Goal: Check status: Check status

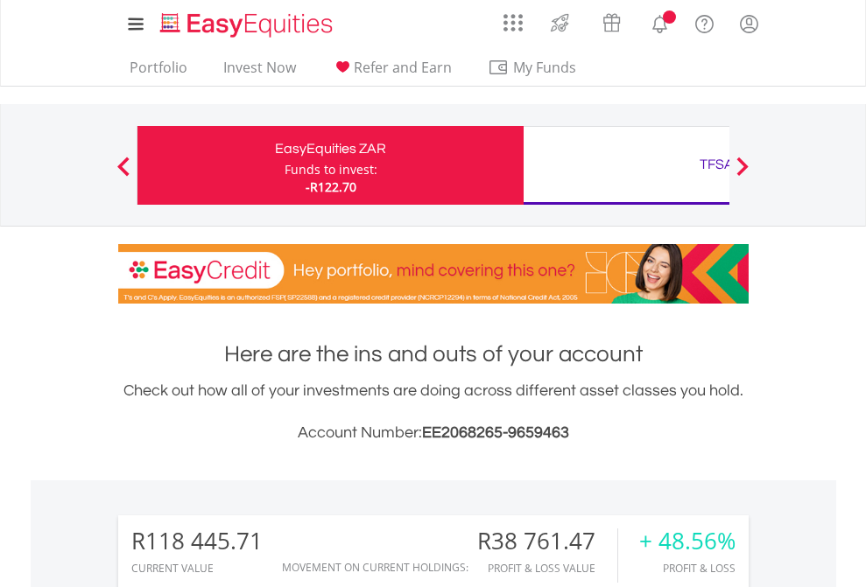
scroll to position [168, 275]
click at [284, 165] on div "Funds to invest:" at bounding box center [330, 170] width 93 height 18
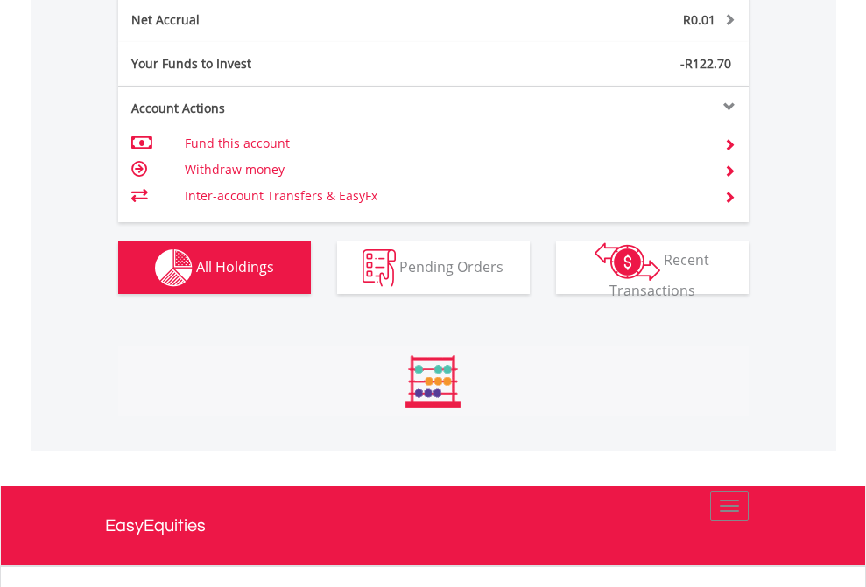
scroll to position [168, 275]
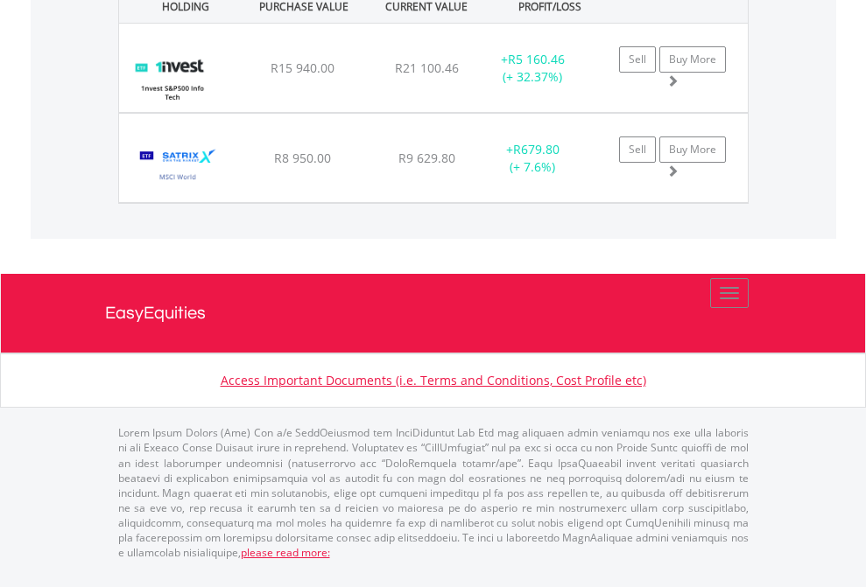
scroll to position [1983, 0]
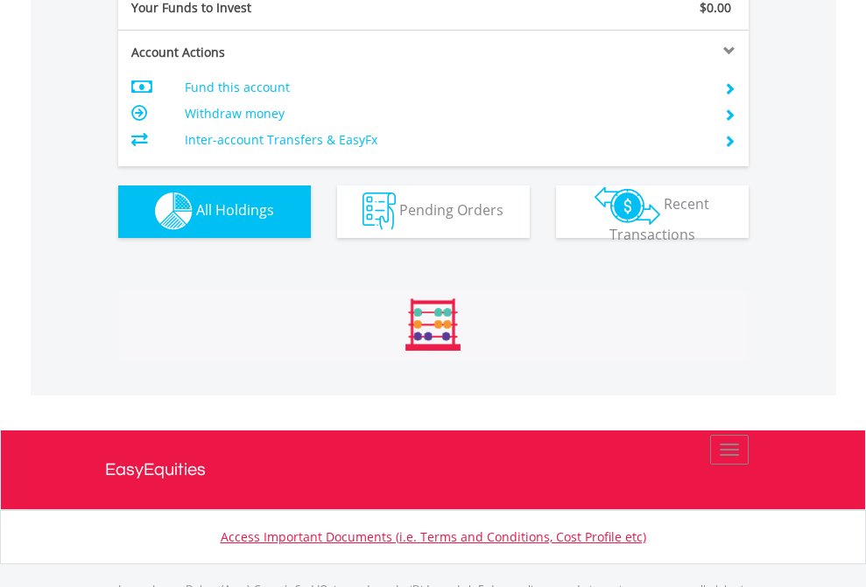
scroll to position [1733, 0]
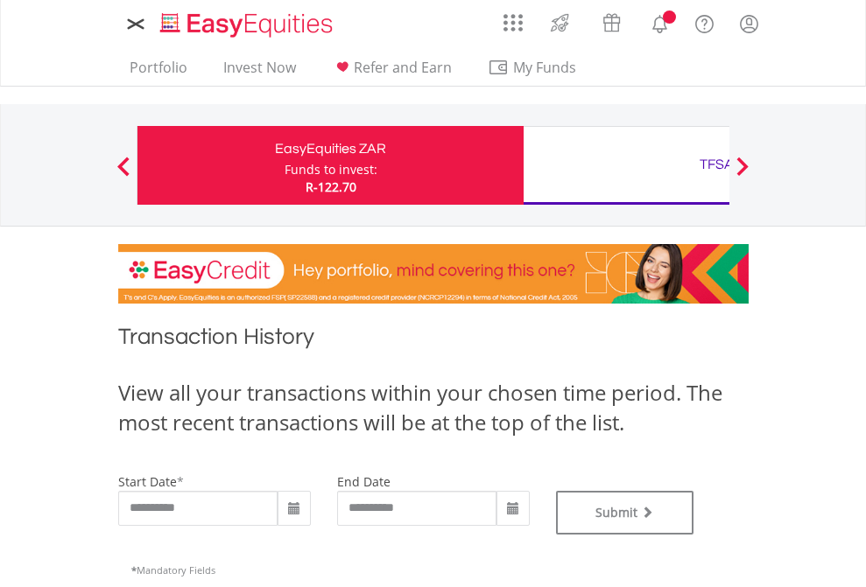
type input "**********"
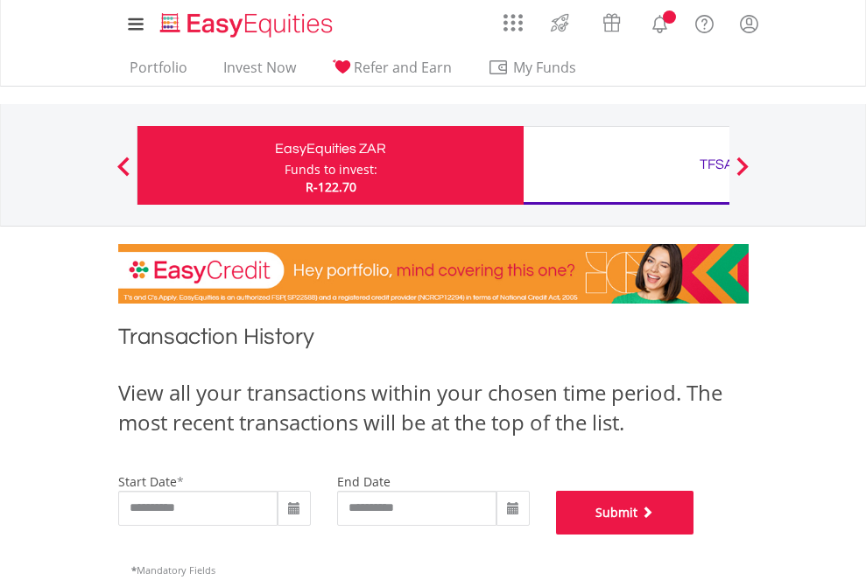
click at [694, 535] on button "Submit" at bounding box center [625, 513] width 138 height 44
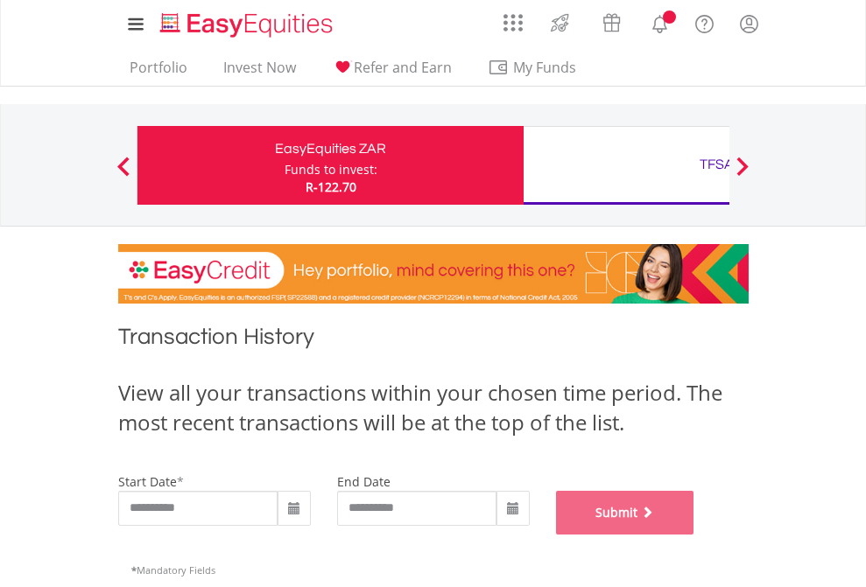
scroll to position [710, 0]
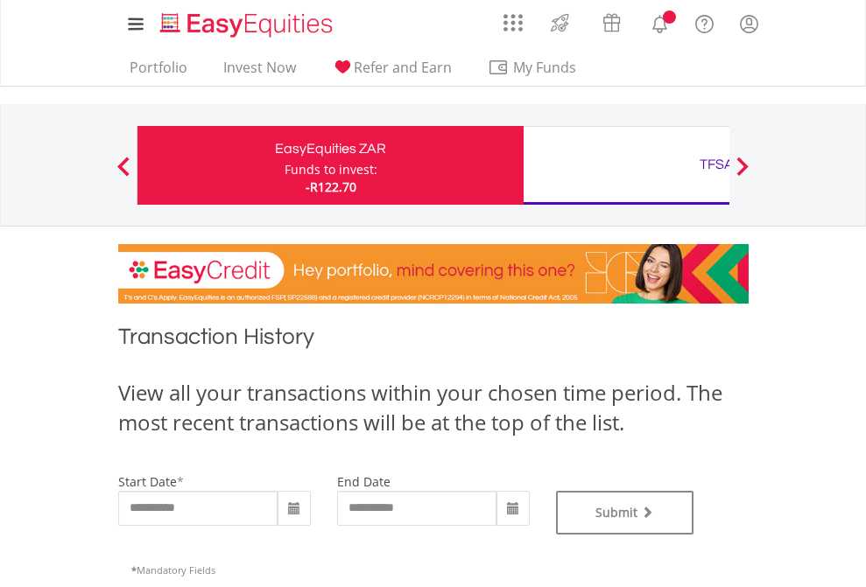
click at [626, 165] on div "TFSA" at bounding box center [716, 164] width 365 height 25
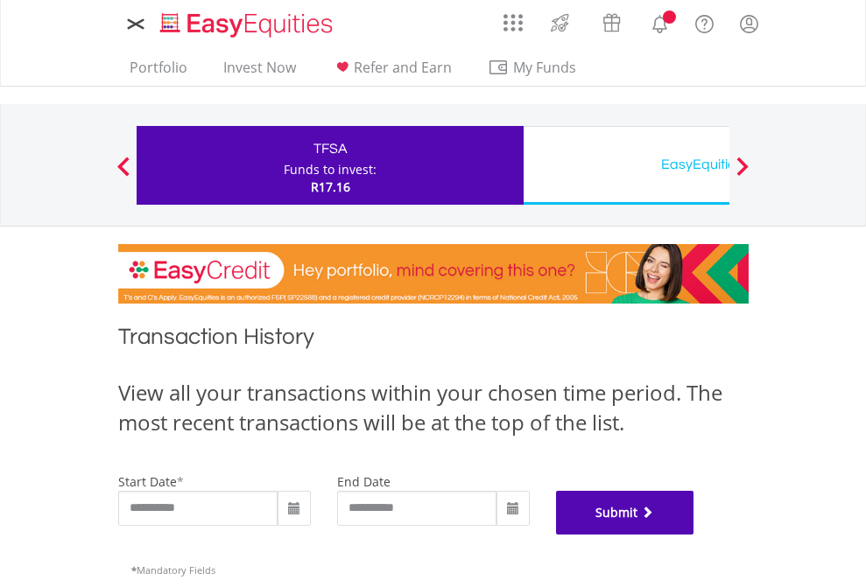
click at [694, 535] on button "Submit" at bounding box center [625, 513] width 138 height 44
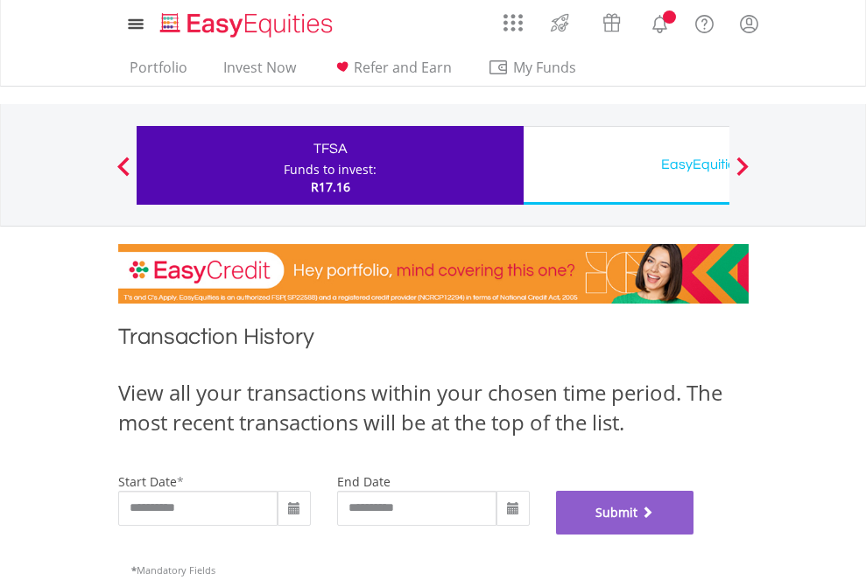
scroll to position [710, 0]
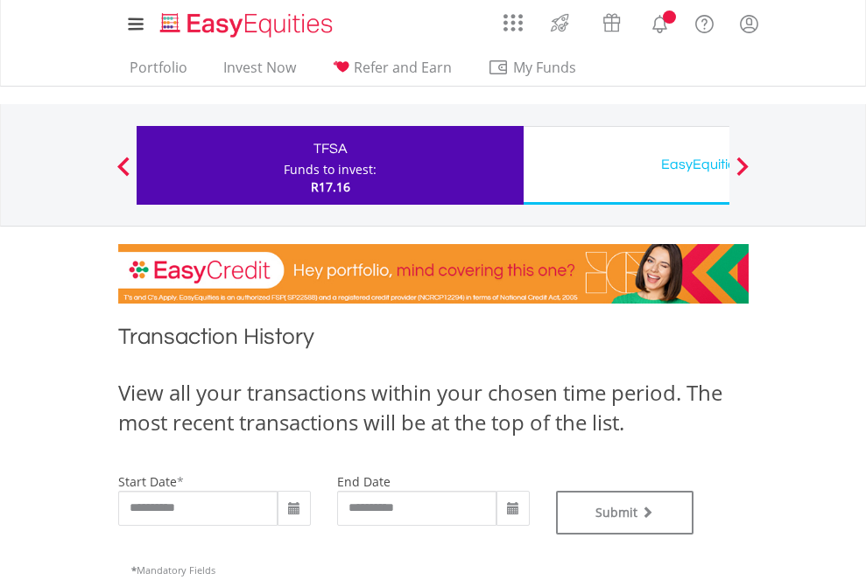
click at [626, 165] on div "EasyEquities USD" at bounding box center [716, 164] width 365 height 25
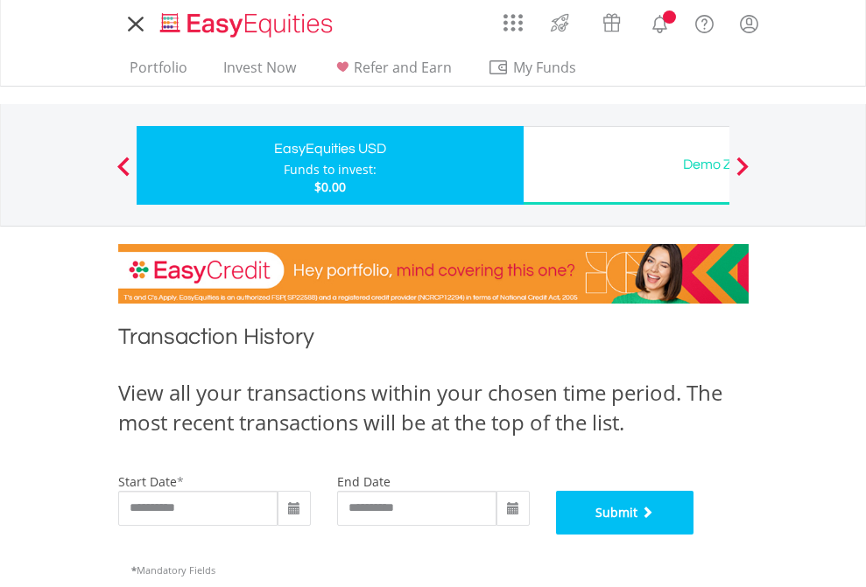
click at [694, 535] on button "Submit" at bounding box center [625, 513] width 138 height 44
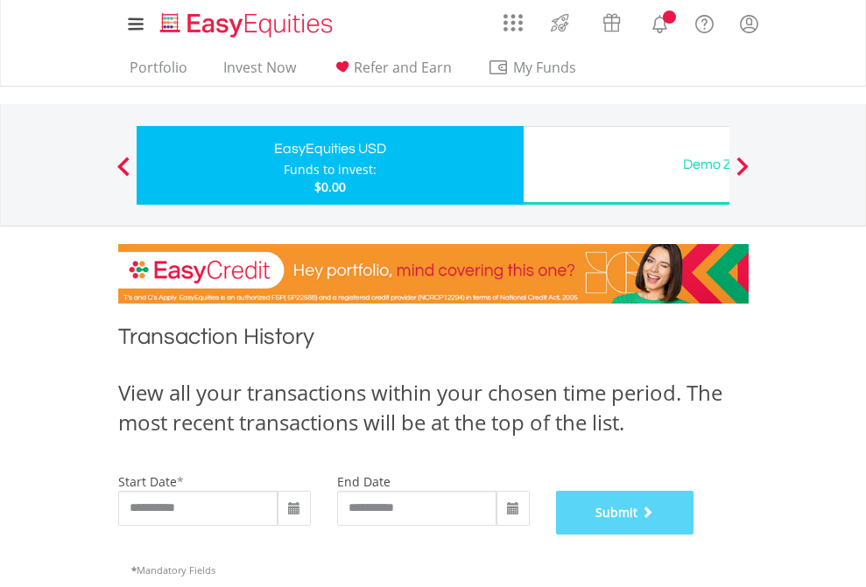
scroll to position [710, 0]
